Goal: Register for event/course

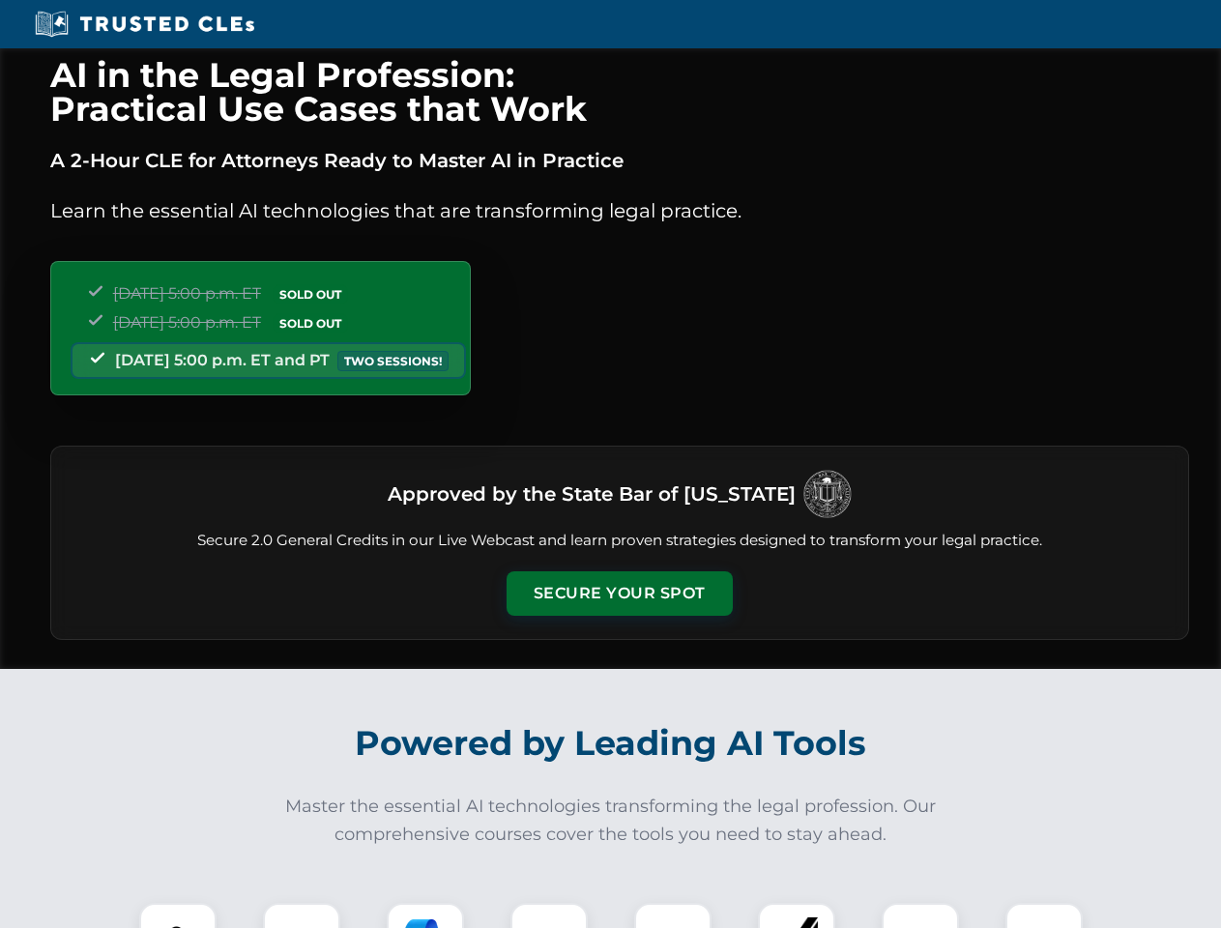
click at [619, 593] on button "Secure Your Spot" at bounding box center [619, 593] width 226 height 44
click at [178, 915] on img at bounding box center [178, 941] width 56 height 56
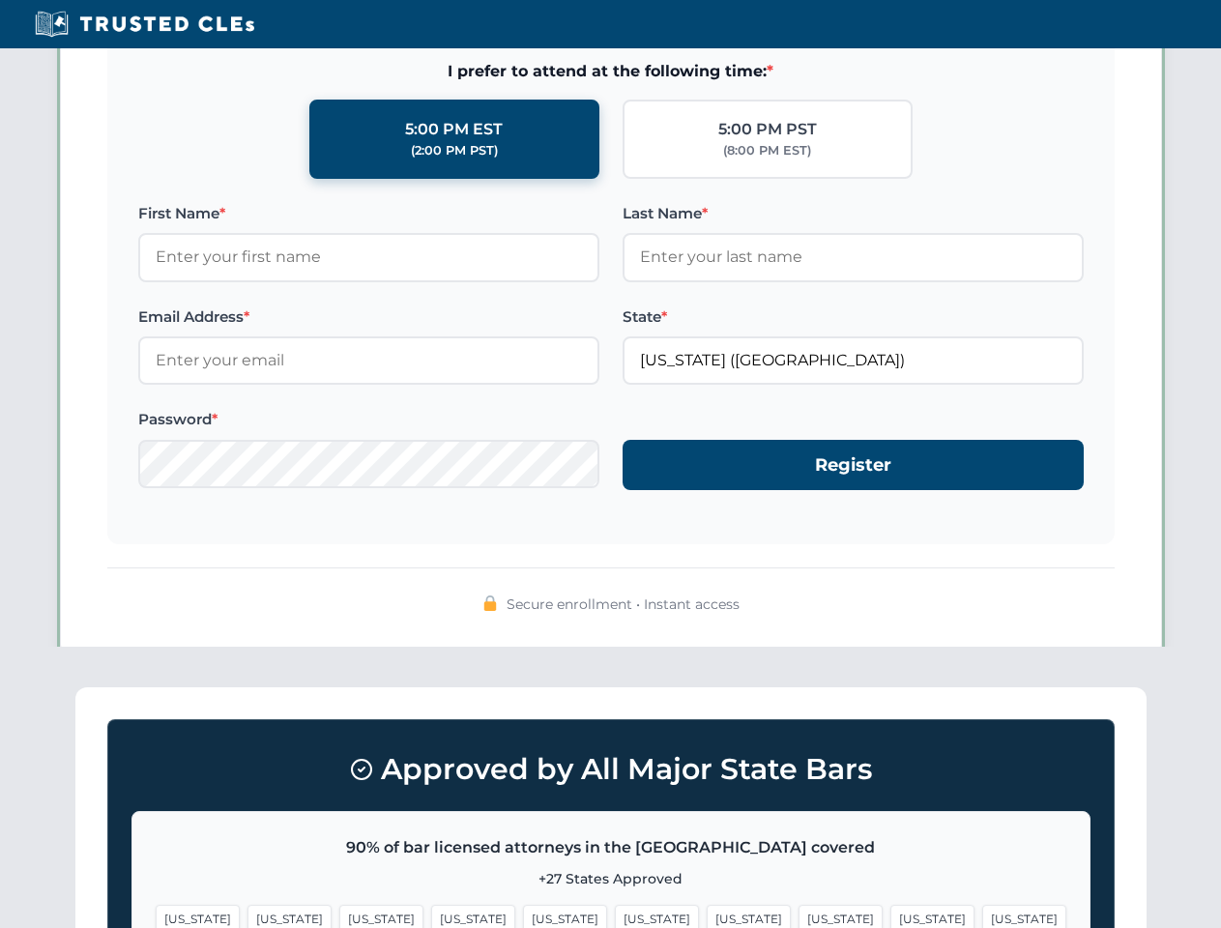
click at [707, 915] on span "[US_STATE]" at bounding box center [749, 919] width 84 height 28
click at [890, 915] on span "[US_STATE]" at bounding box center [932, 919] width 84 height 28
